Goal: Navigation & Orientation: Find specific page/section

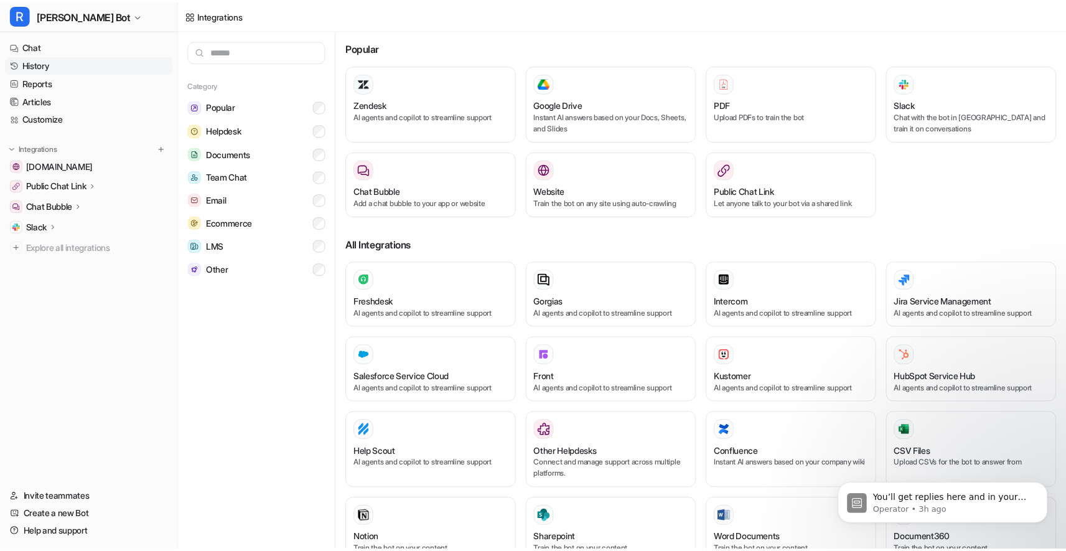
scroll to position [432, 0]
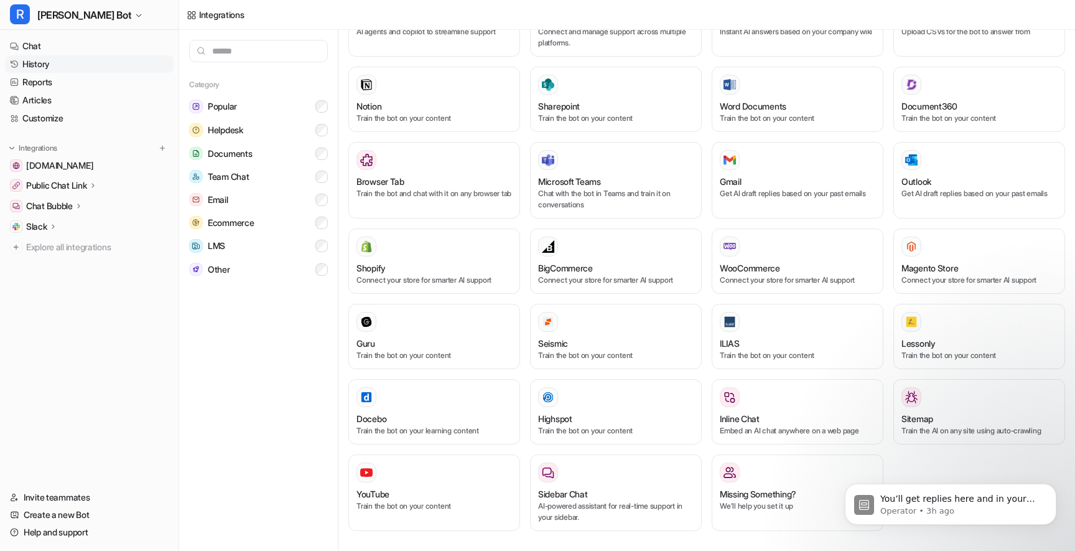
click at [72, 60] on link "History" at bounding box center [89, 63] width 169 height 17
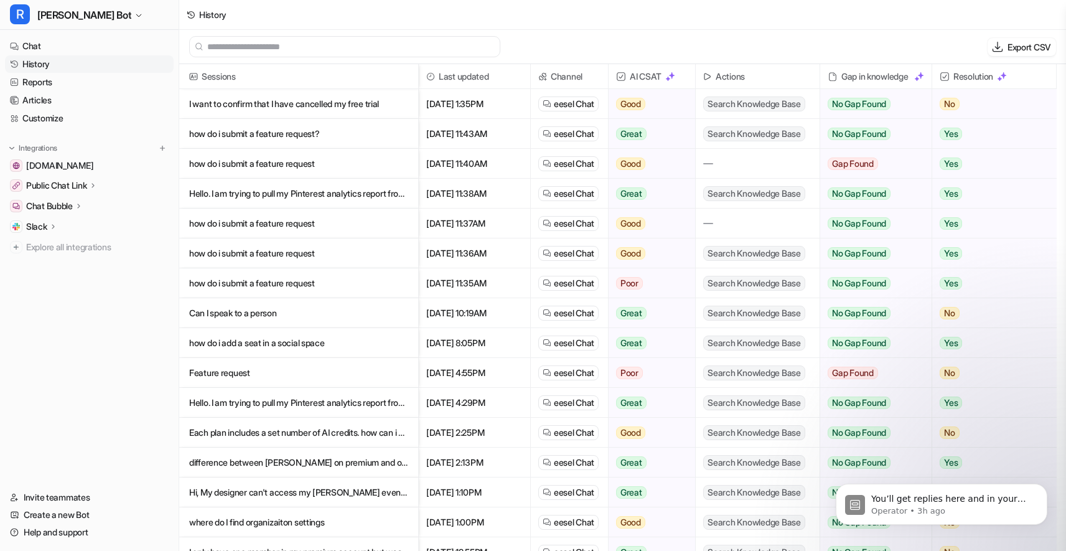
click at [88, 63] on link "History" at bounding box center [89, 63] width 169 height 17
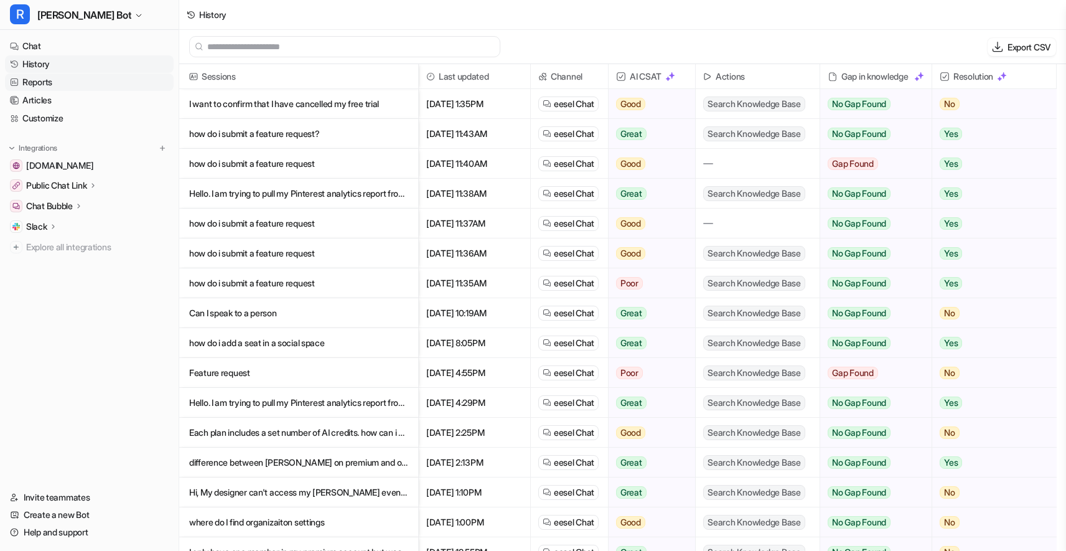
click at [83, 88] on link "Reports" at bounding box center [89, 81] width 169 height 17
